Goal: Information Seeking & Learning: Learn about a topic

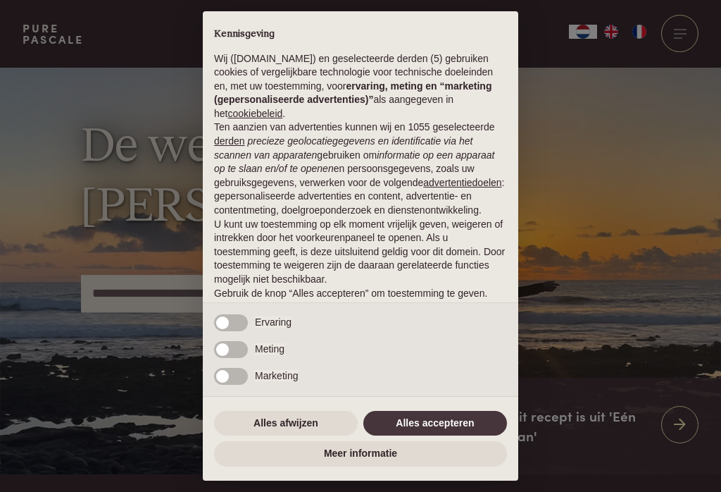
click at [277, 422] on button "Alles afwijzen" at bounding box center [286, 423] width 144 height 25
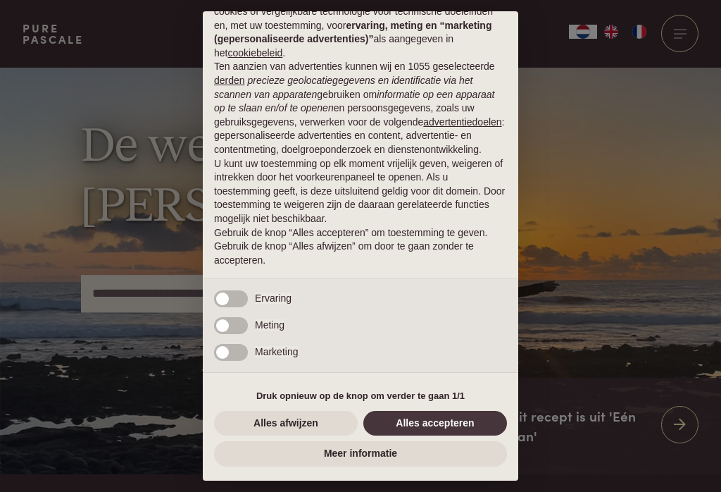
click at [253, 428] on button "Alles afwijzen" at bounding box center [286, 423] width 144 height 25
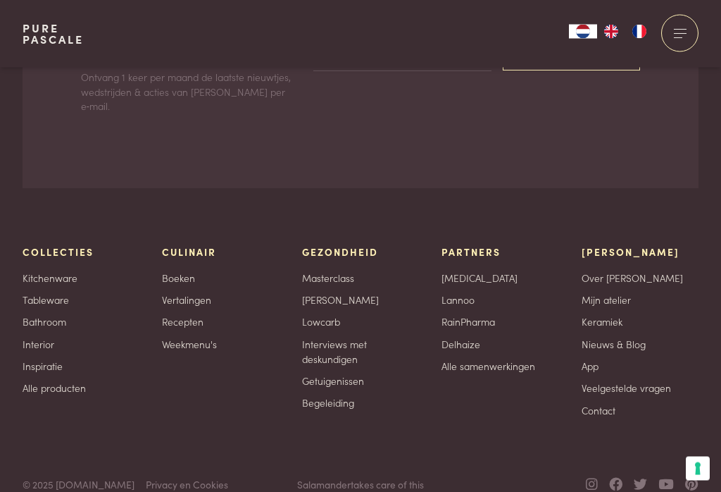
scroll to position [4013, 0]
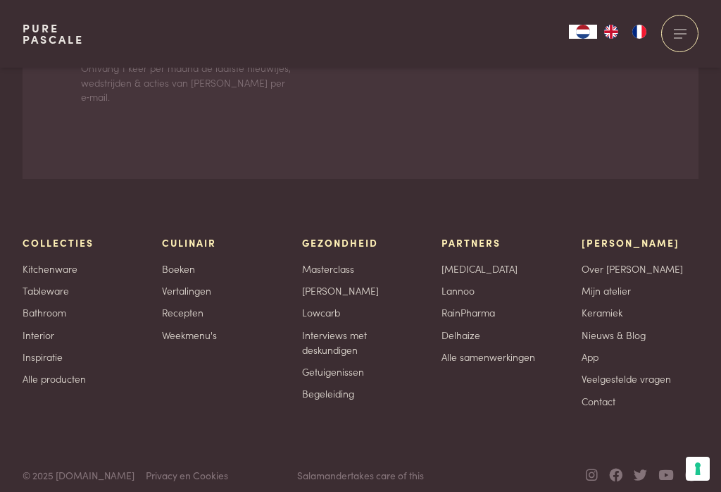
click at [168, 342] on link "Weekmenu's" at bounding box center [189, 334] width 55 height 15
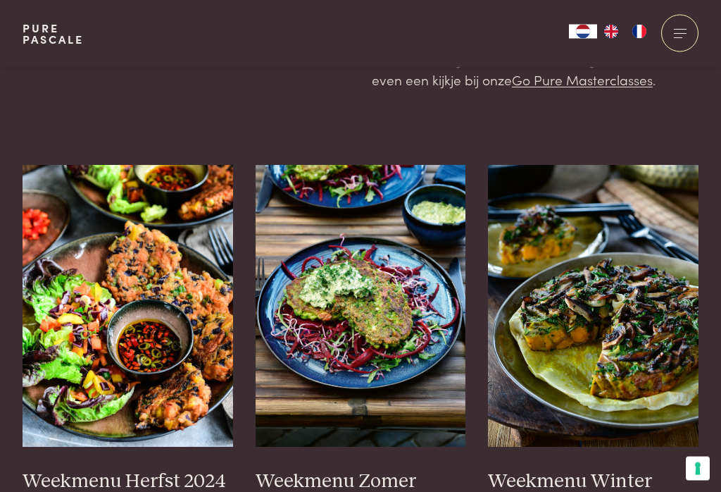
scroll to position [285, 0]
click at [126, 486] on h3 "Weekmenu Herfst 2024" at bounding box center [128, 481] width 211 height 25
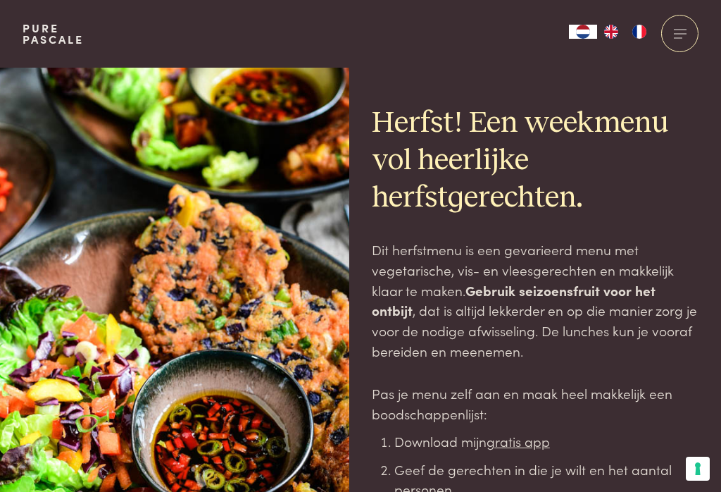
click at [675, 32] on div at bounding box center [679, 33] width 37 height 37
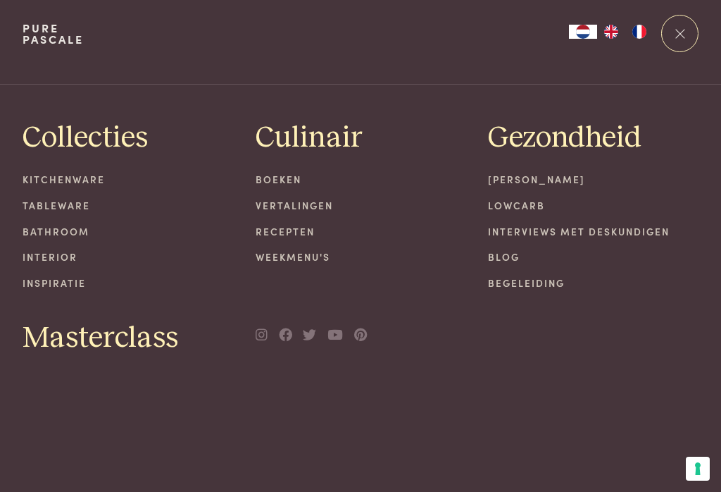
click at [507, 211] on link "Lowcarb" at bounding box center [593, 205] width 211 height 15
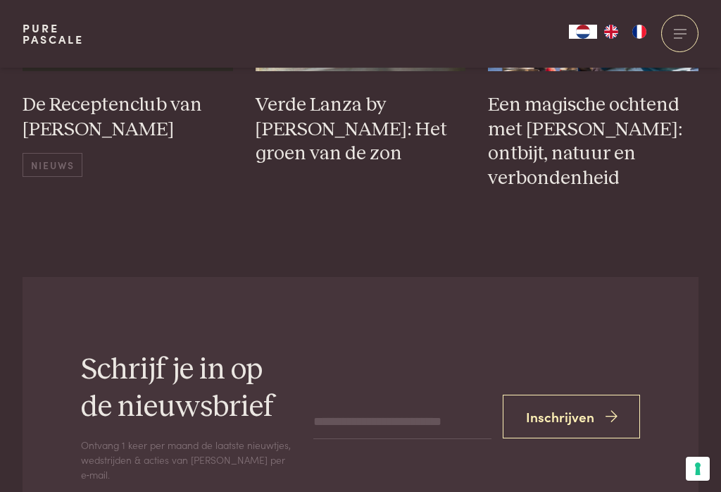
scroll to position [4690, 0]
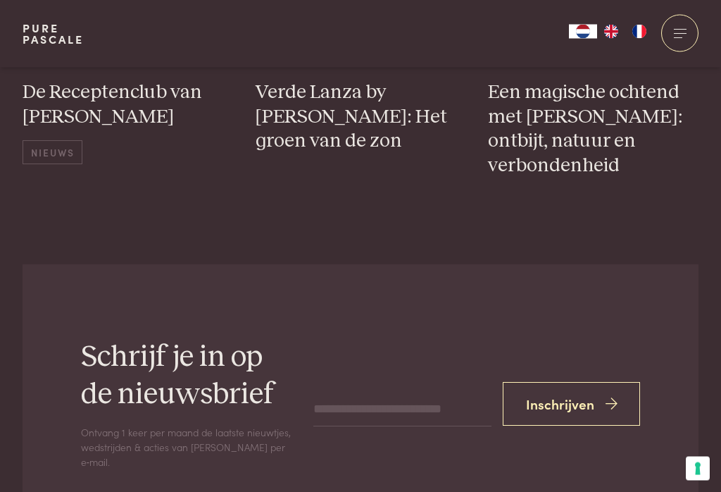
click at [682, 35] on div at bounding box center [679, 33] width 37 height 37
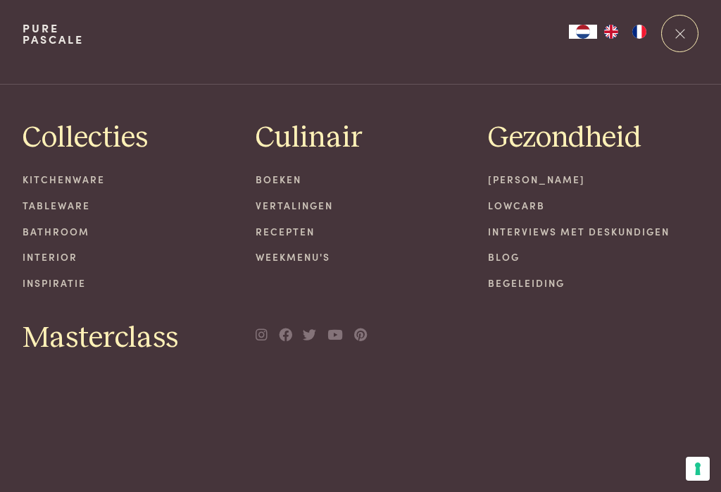
click at [292, 236] on link "Recepten" at bounding box center [361, 231] width 211 height 15
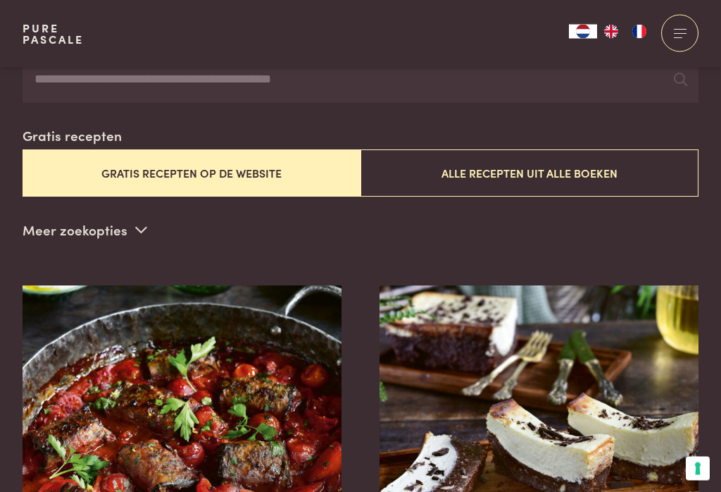
scroll to position [303, 0]
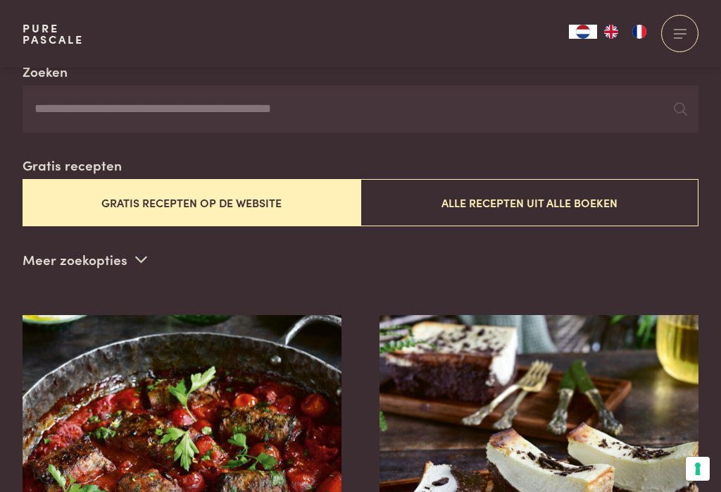
click at [74, 194] on button "Gratis recepten op de website" at bounding box center [192, 202] width 338 height 47
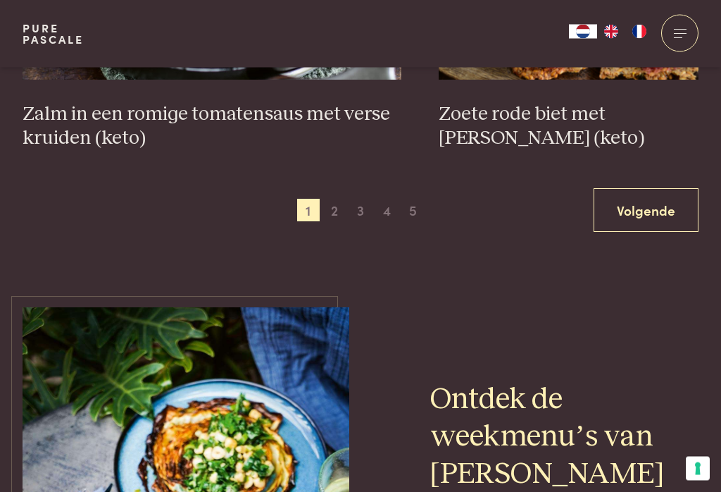
scroll to position [2770, 0]
click at [644, 213] on link "Volgende" at bounding box center [646, 210] width 105 height 44
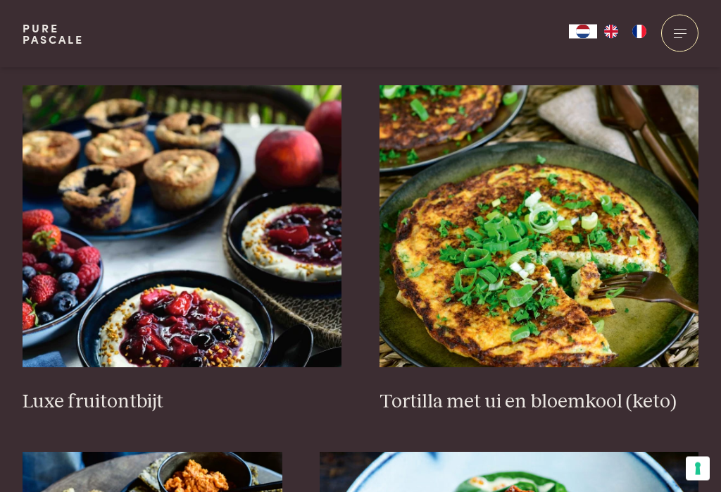
scroll to position [1678, 0]
click at [578, 263] on img at bounding box center [540, 226] width 320 height 282
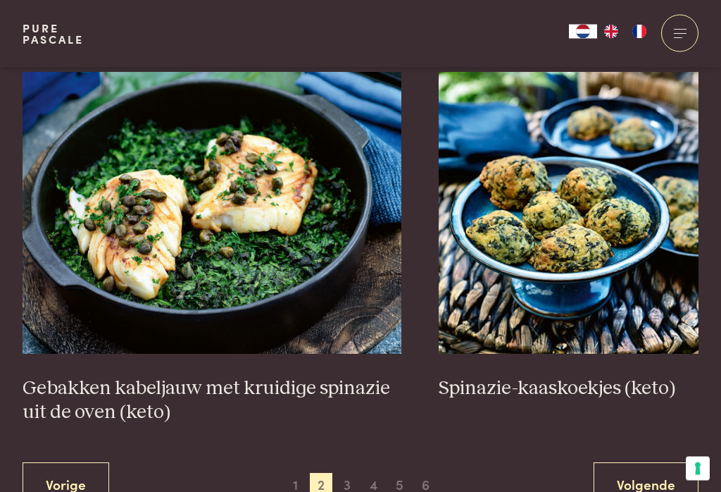
scroll to position [2448, 0]
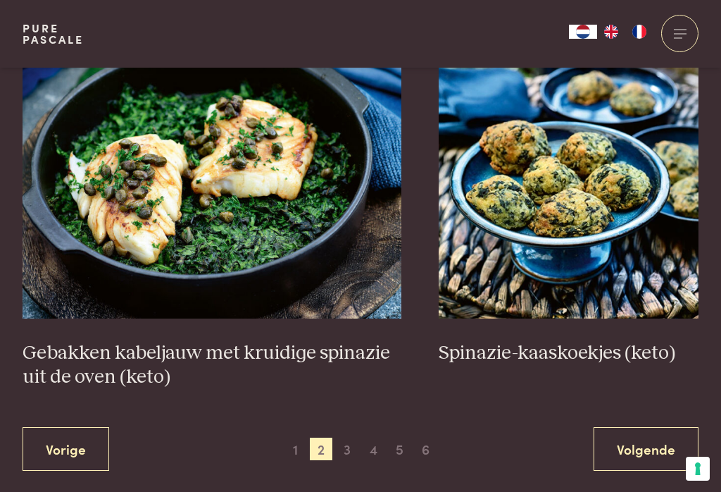
click at [625, 453] on link "Volgende" at bounding box center [646, 449] width 105 height 44
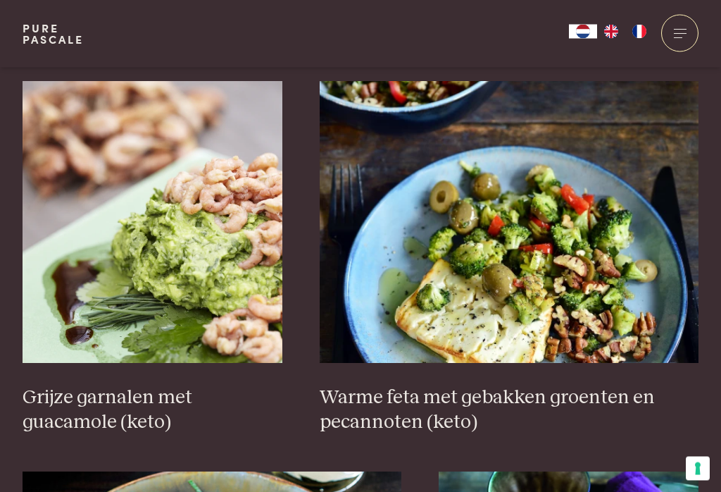
scroll to position [2170, 0]
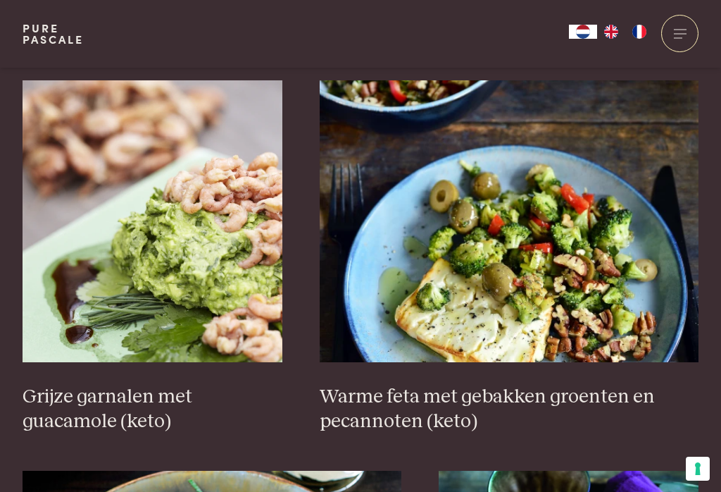
click at [608, 414] on h3 "Warme feta met gebakken groenten en pecannoten (keto)" at bounding box center [509, 408] width 379 height 49
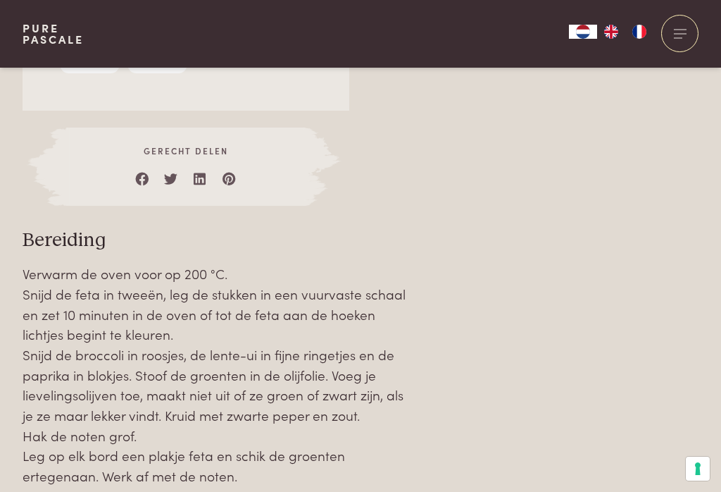
scroll to position [1382, 0]
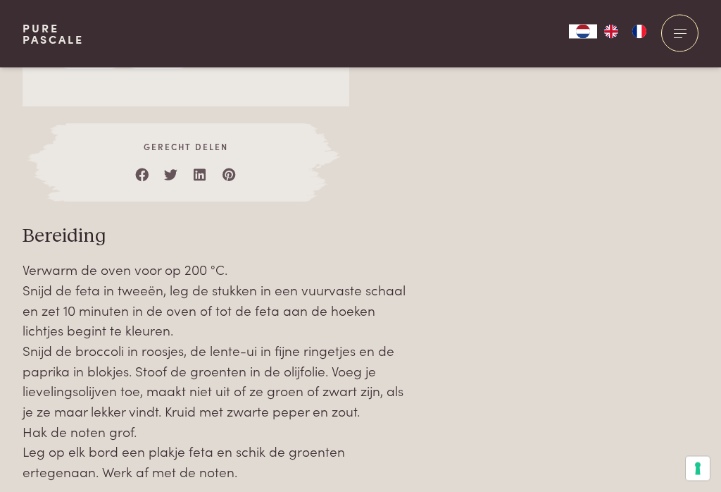
click at [603, 465] on div "Over dit recept Lekker, verrassend en eenvoudig. Je kunt hierop variëren met an…" at bounding box center [361, 55] width 676 height 980
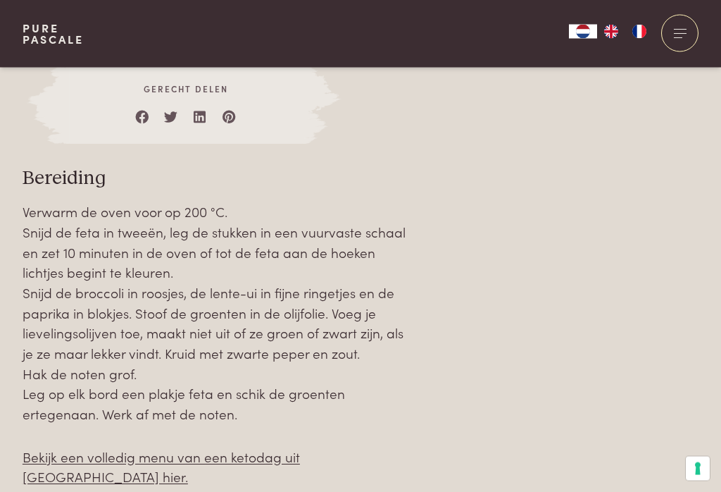
scroll to position [1442, 0]
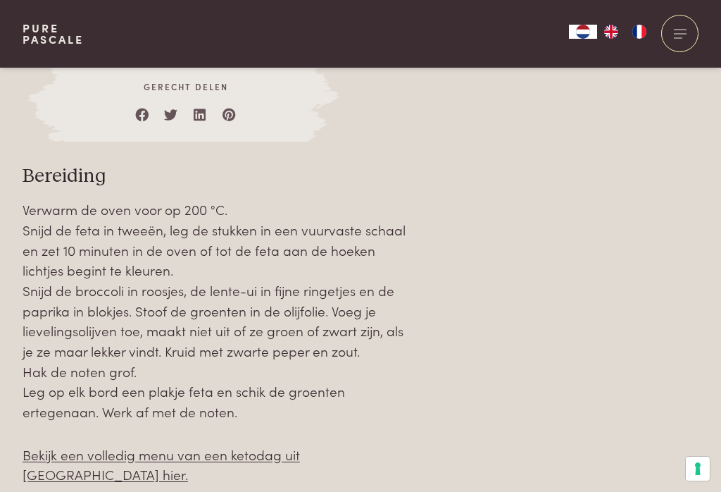
click at [300, 450] on link "Bekijk een volledig menu van een ketodag uit Ketokuur hier." at bounding box center [161, 463] width 277 height 39
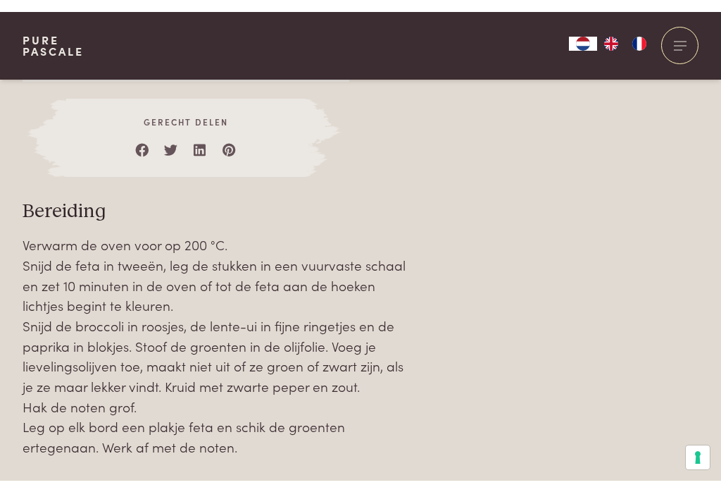
scroll to position [1441, 0]
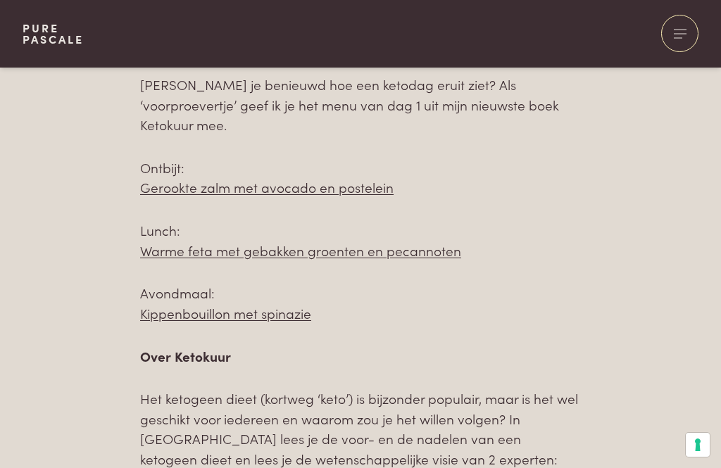
scroll to position [646, 0]
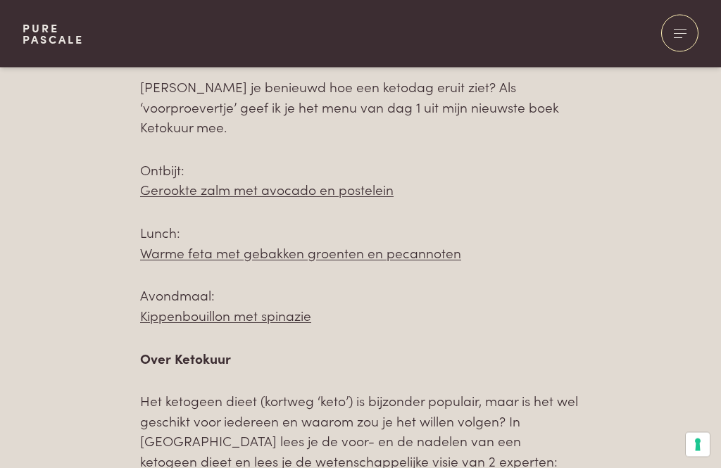
click at [273, 306] on link "Kippenbouillon met spinazie" at bounding box center [225, 315] width 171 height 19
